Goal: Check status: Check status

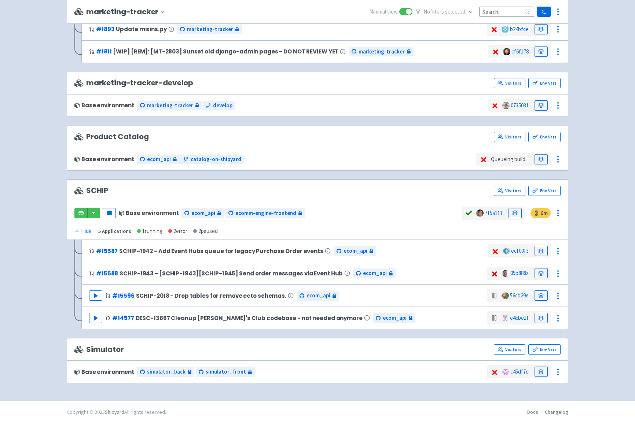
scroll to position [1166, 0]
click at [543, 250] on icon at bounding box center [540, 251] width 5 height 5
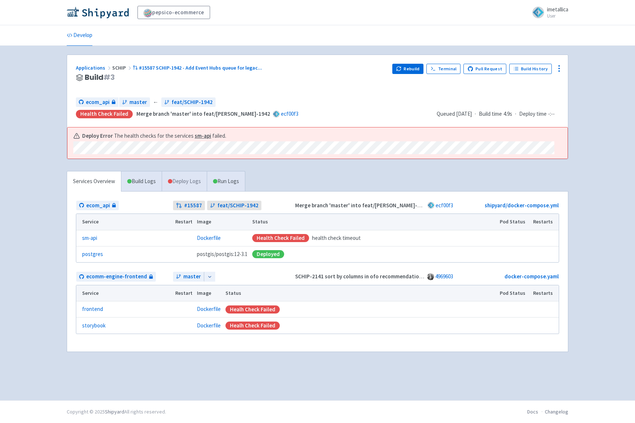
click at [192, 181] on link "Deploy Logs" at bounding box center [184, 182] width 45 height 20
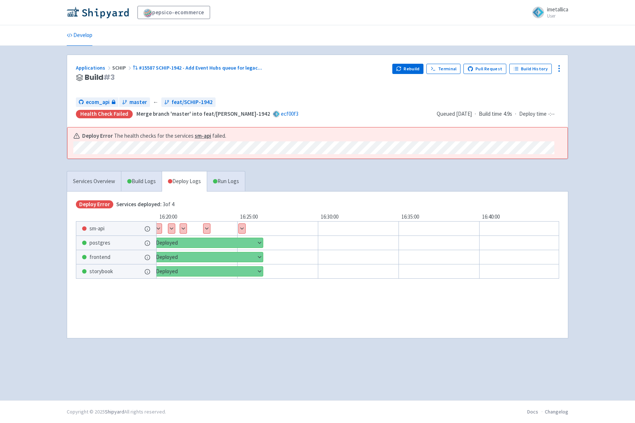
click at [243, 228] on button "Show details" at bounding box center [242, 229] width 7 height 10
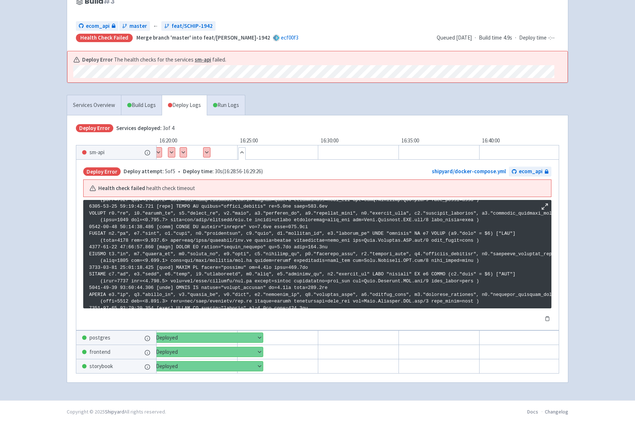
scroll to position [77, 0]
click at [238, 108] on link "Run Logs" at bounding box center [226, 105] width 38 height 20
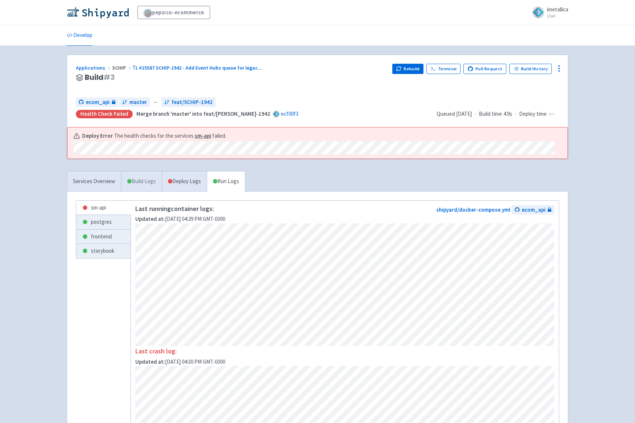
click at [145, 179] on link "Build Logs" at bounding box center [141, 182] width 40 height 20
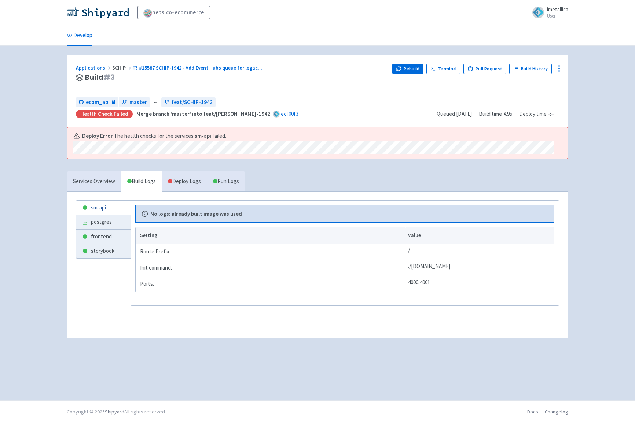
click at [118, 207] on link "sm-api" at bounding box center [103, 208] width 54 height 14
click at [173, 210] on b "No logs: already built image was used" at bounding box center [196, 214] width 92 height 8
click at [227, 180] on link "Run Logs" at bounding box center [226, 182] width 38 height 20
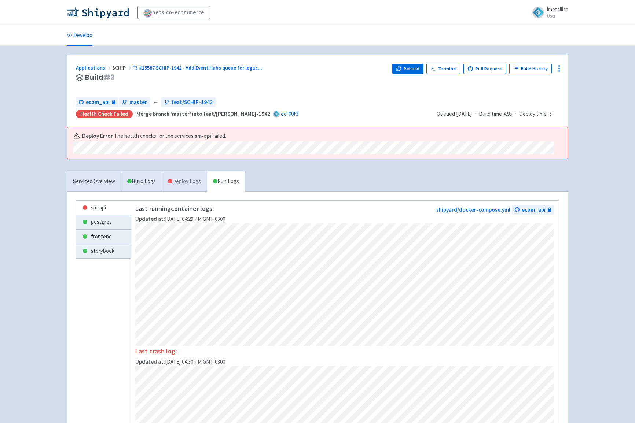
click at [198, 179] on link "Deploy Logs" at bounding box center [184, 182] width 45 height 20
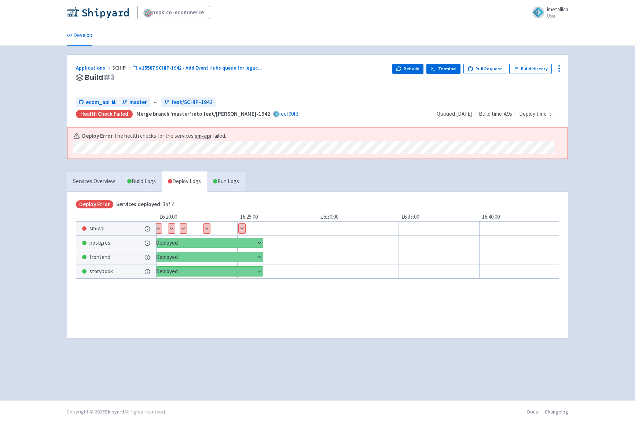
click at [443, 68] on link "Terminal" at bounding box center [443, 69] width 34 height 10
click at [411, 68] on button "Rebuild" at bounding box center [408, 69] width 32 height 10
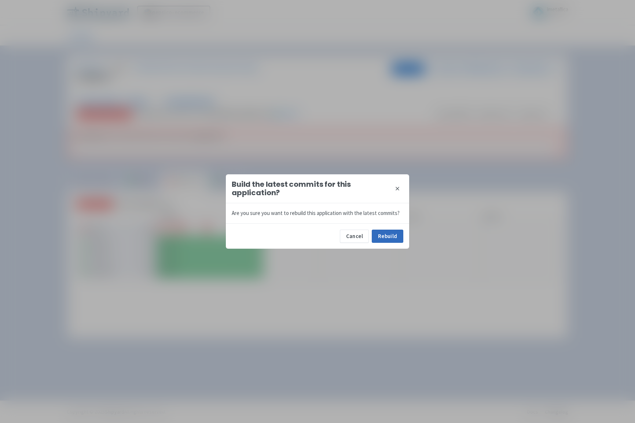
click at [385, 236] on button "Rebuild" at bounding box center [388, 236] width 32 height 13
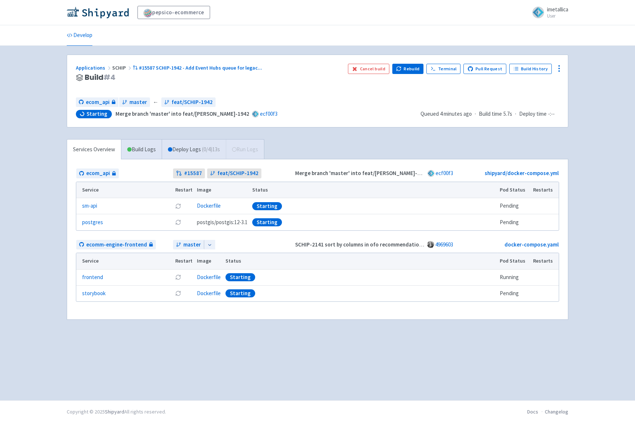
click at [345, 146] on div "Services Overview Build Logs Deploy Logs ( 0 / 4 ) 13s Run Logs ecom_api # 1558…" at bounding box center [317, 234] width 510 height 190
click at [200, 150] on link "Deploy Logs ( 0 / 4 ) 14s" at bounding box center [194, 150] width 64 height 20
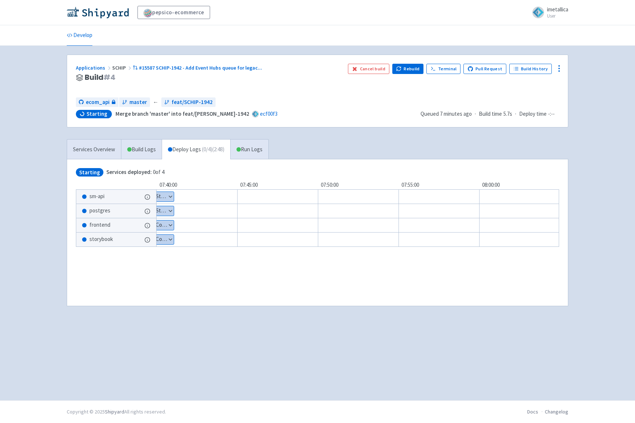
click at [167, 195] on button "Show details" at bounding box center [159, 197] width 29 height 10
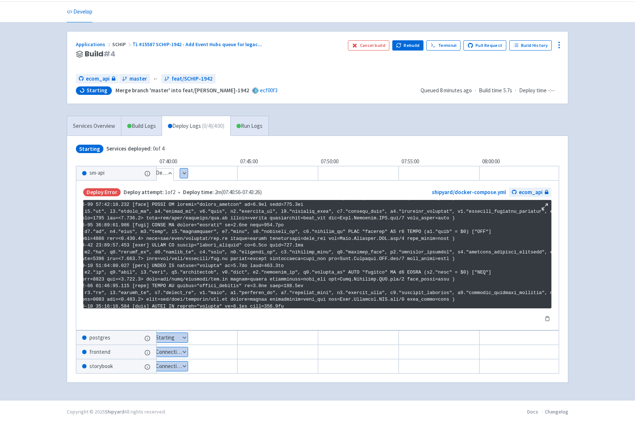
scroll to position [1219, 24]
click at [183, 338] on button "Show details" at bounding box center [166, 338] width 43 height 10
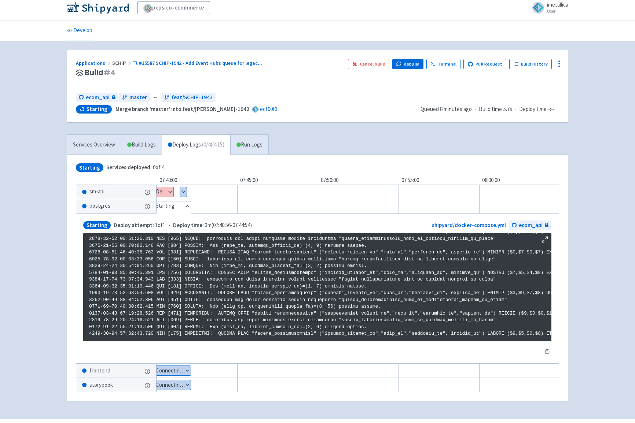
scroll to position [705, 0]
click at [169, 190] on button "Show details" at bounding box center [159, 192] width 29 height 10
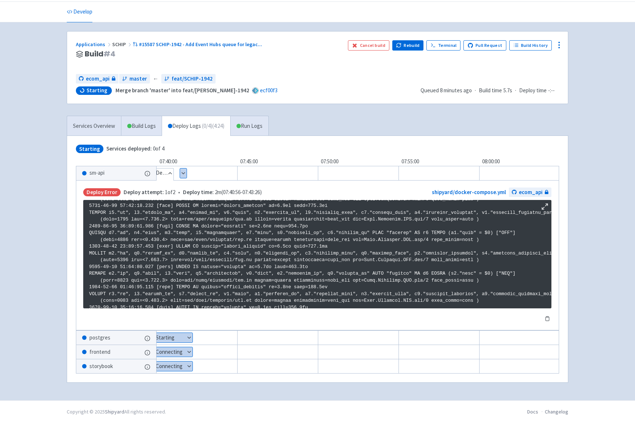
scroll to position [1219, 0]
click at [188, 333] on button "Show details" at bounding box center [169, 338] width 48 height 10
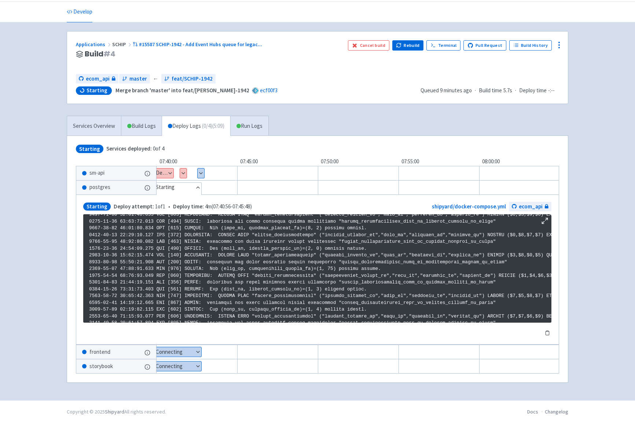
scroll to position [725, 0]
click at [202, 171] on button "Show details" at bounding box center [201, 174] width 7 height 10
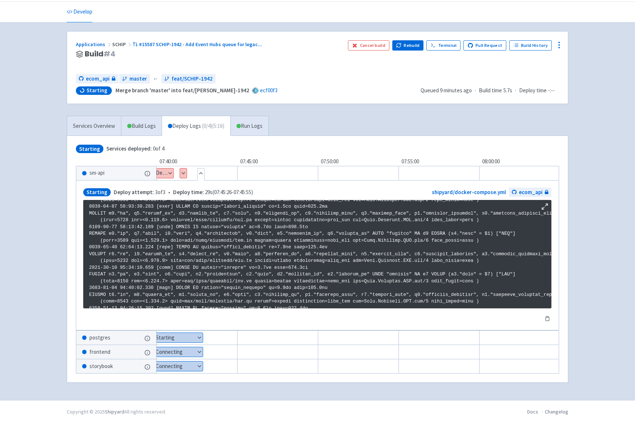
scroll to position [24, 0]
click at [183, 169] on button "Show details" at bounding box center [183, 174] width 7 height 10
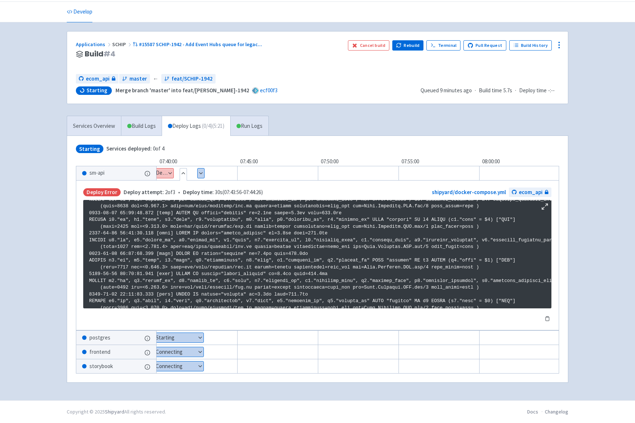
scroll to position [1219, 0]
click at [190, 337] on button "Show details" at bounding box center [174, 338] width 59 height 10
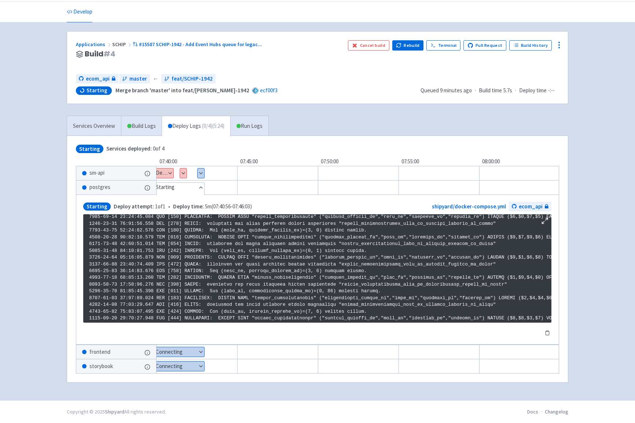
scroll to position [843, 0]
click at [251, 128] on link "Run Logs" at bounding box center [249, 126] width 38 height 20
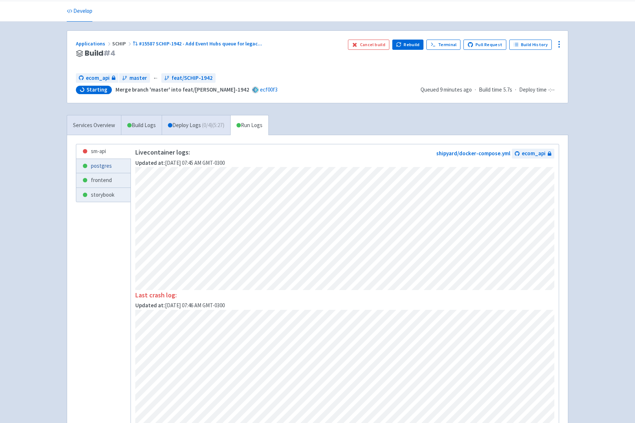
click at [103, 166] on link "postgres" at bounding box center [103, 166] width 54 height 14
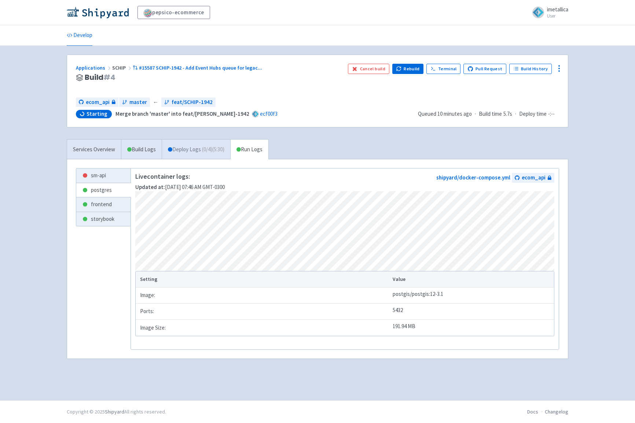
click at [194, 147] on link "Deploy Logs ( 0 / 4 ) (5:30)" at bounding box center [196, 150] width 69 height 20
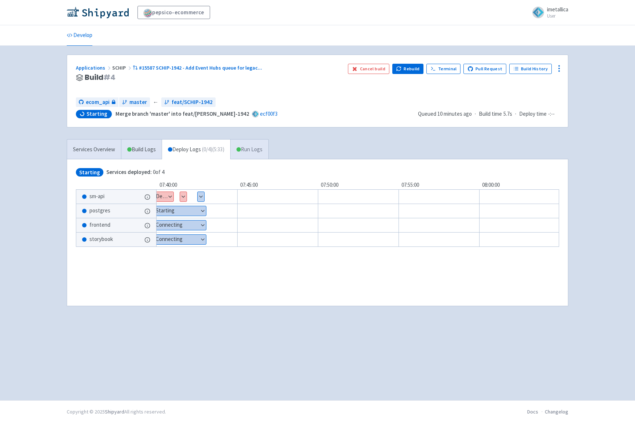
click at [262, 150] on link "Run Logs" at bounding box center [249, 150] width 38 height 20
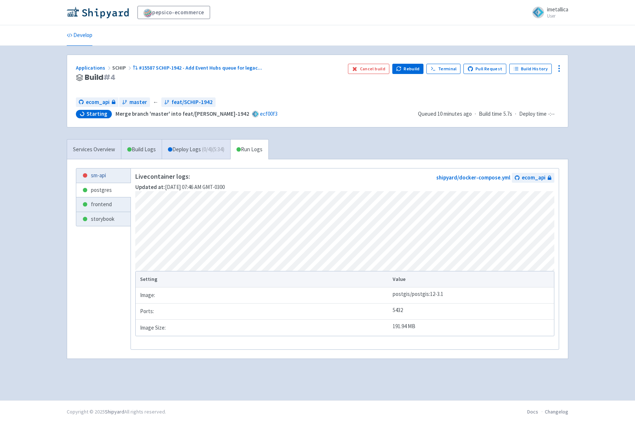
click at [110, 177] on link "sm-api" at bounding box center [103, 176] width 54 height 14
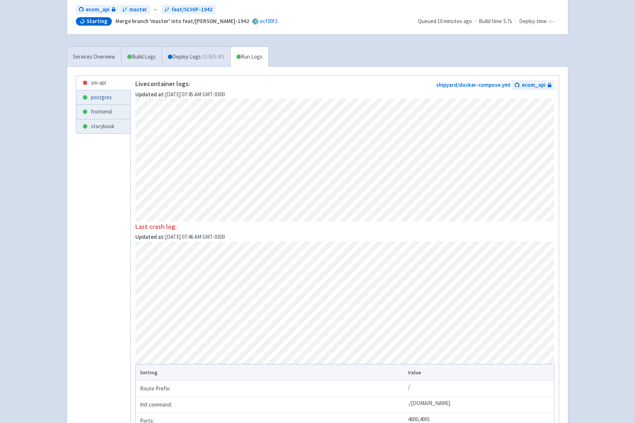
scroll to position [129, 0]
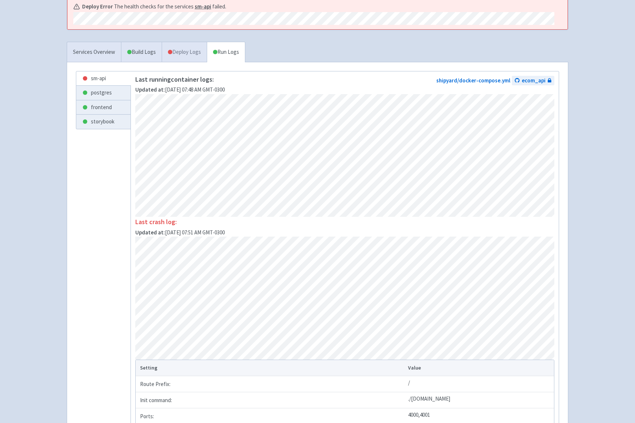
click at [192, 51] on link "Deploy Logs" at bounding box center [184, 52] width 45 height 20
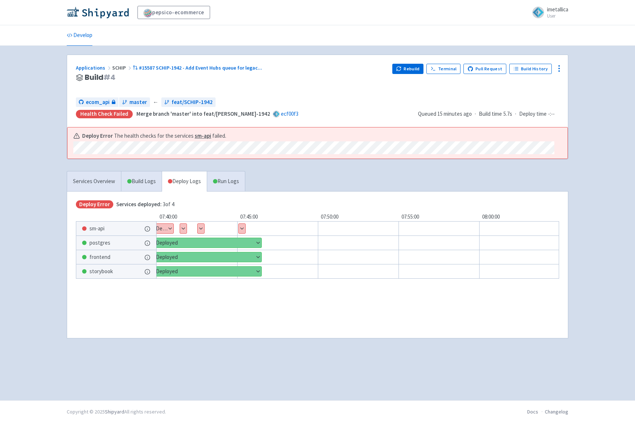
click at [243, 225] on button "Show details" at bounding box center [242, 229] width 7 height 10
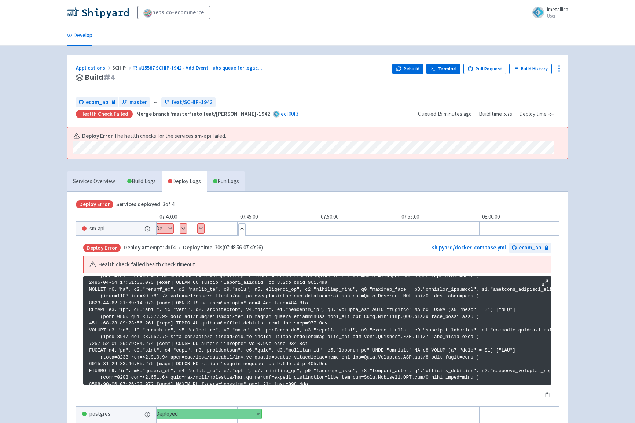
click at [450, 69] on link "Terminal" at bounding box center [443, 69] width 34 height 10
click at [559, 72] on icon at bounding box center [559, 68] width 9 height 9
click at [532, 71] on link "Build History" at bounding box center [530, 69] width 43 height 10
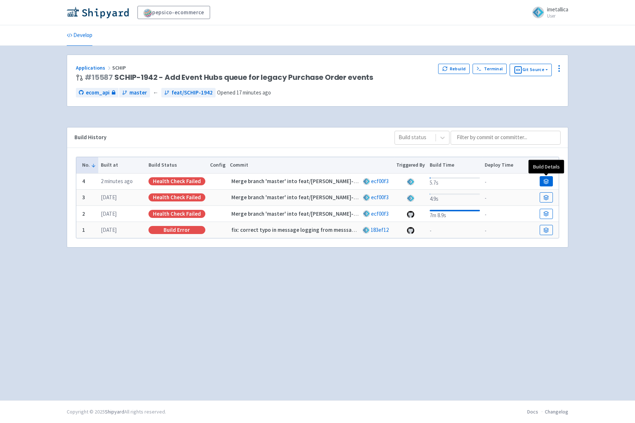
click at [542, 182] on link at bounding box center [546, 181] width 13 height 10
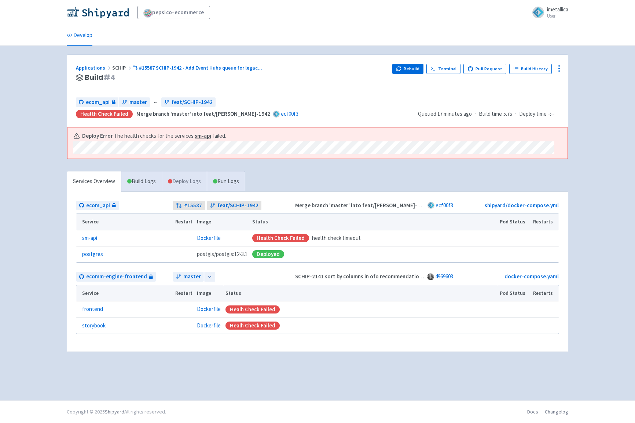
click at [193, 184] on link "Deploy Logs" at bounding box center [184, 182] width 45 height 20
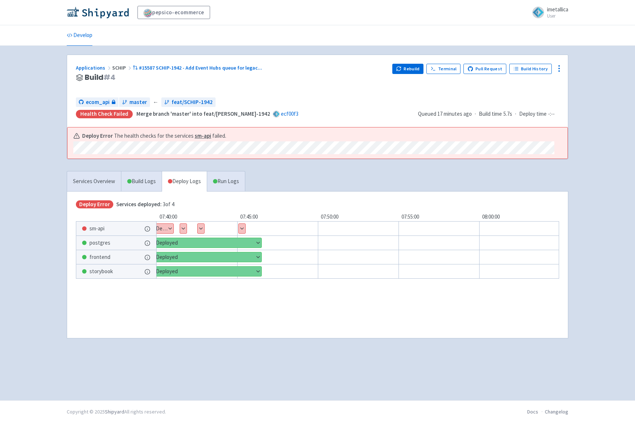
click at [244, 231] on button "Show details" at bounding box center [242, 229] width 7 height 10
